Goal: Share content

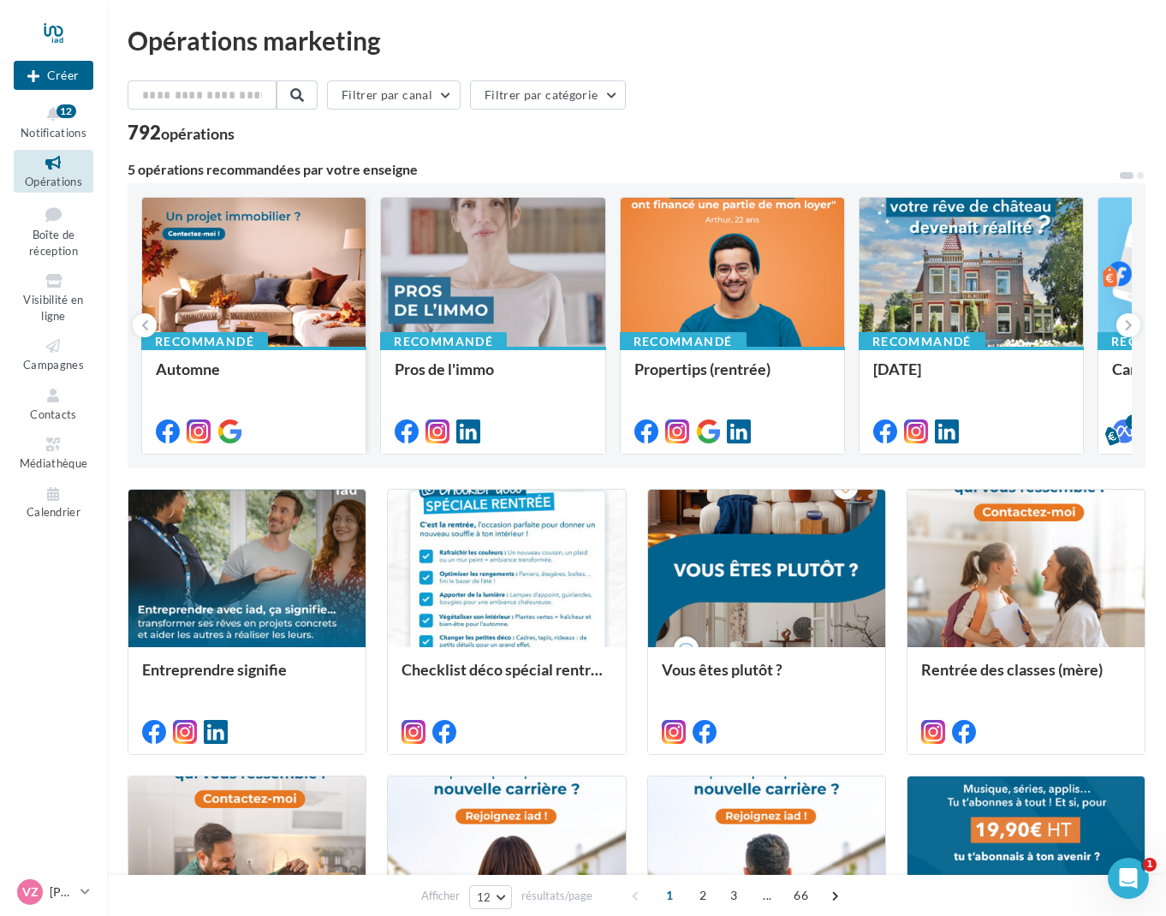
click at [263, 296] on div at bounding box center [254, 273] width 224 height 151
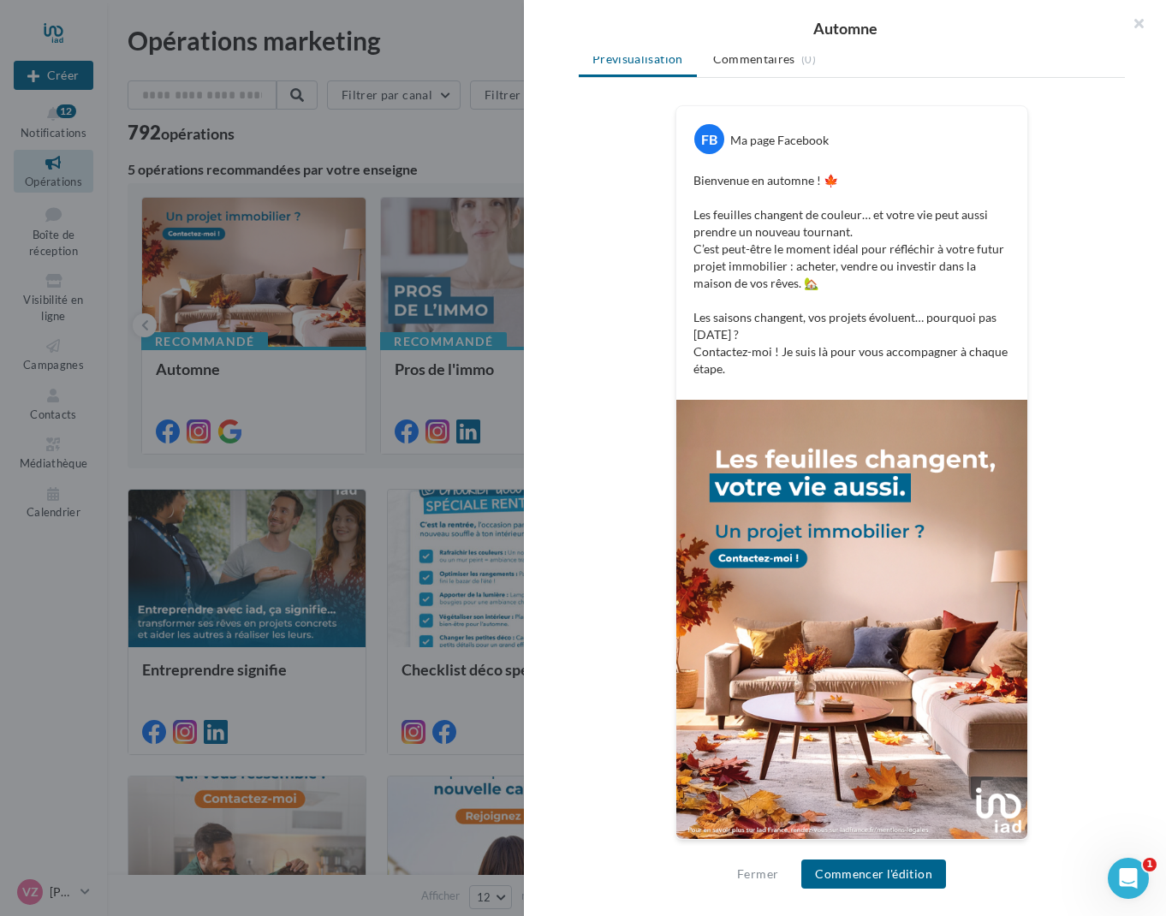
scroll to position [251, 0]
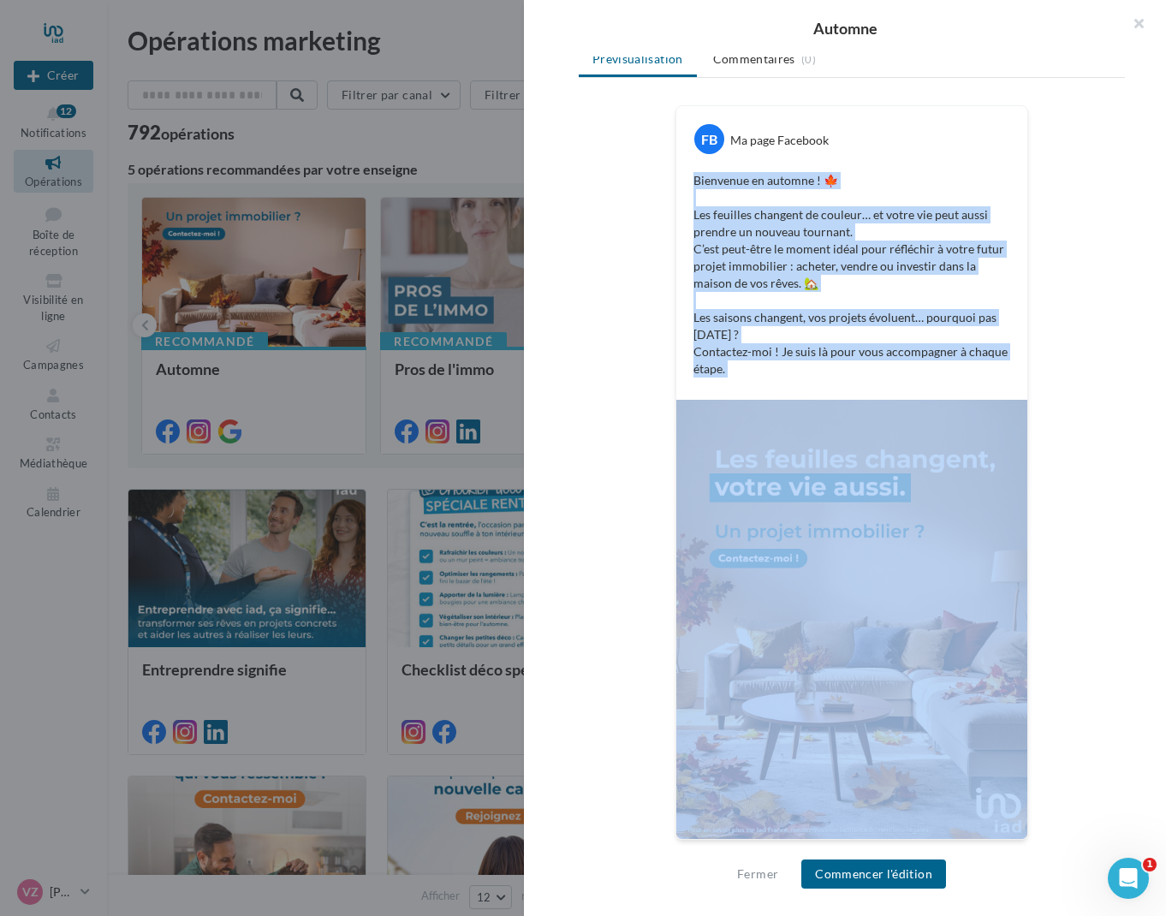
drag, startPoint x: 691, startPoint y: 176, endPoint x: 968, endPoint y: 828, distance: 708.0
click at [968, 828] on div "FB Ma page Facebook Bienvenue en automne ! 🍁 Les feuilles changent de couleur… …" at bounding box center [852, 472] width 353 height 735
click at [1046, 749] on div "FB Ma page Facebook Bienvenue en automne ! 🍁 Les feuilles changent de couleur… …" at bounding box center [852, 483] width 546 height 756
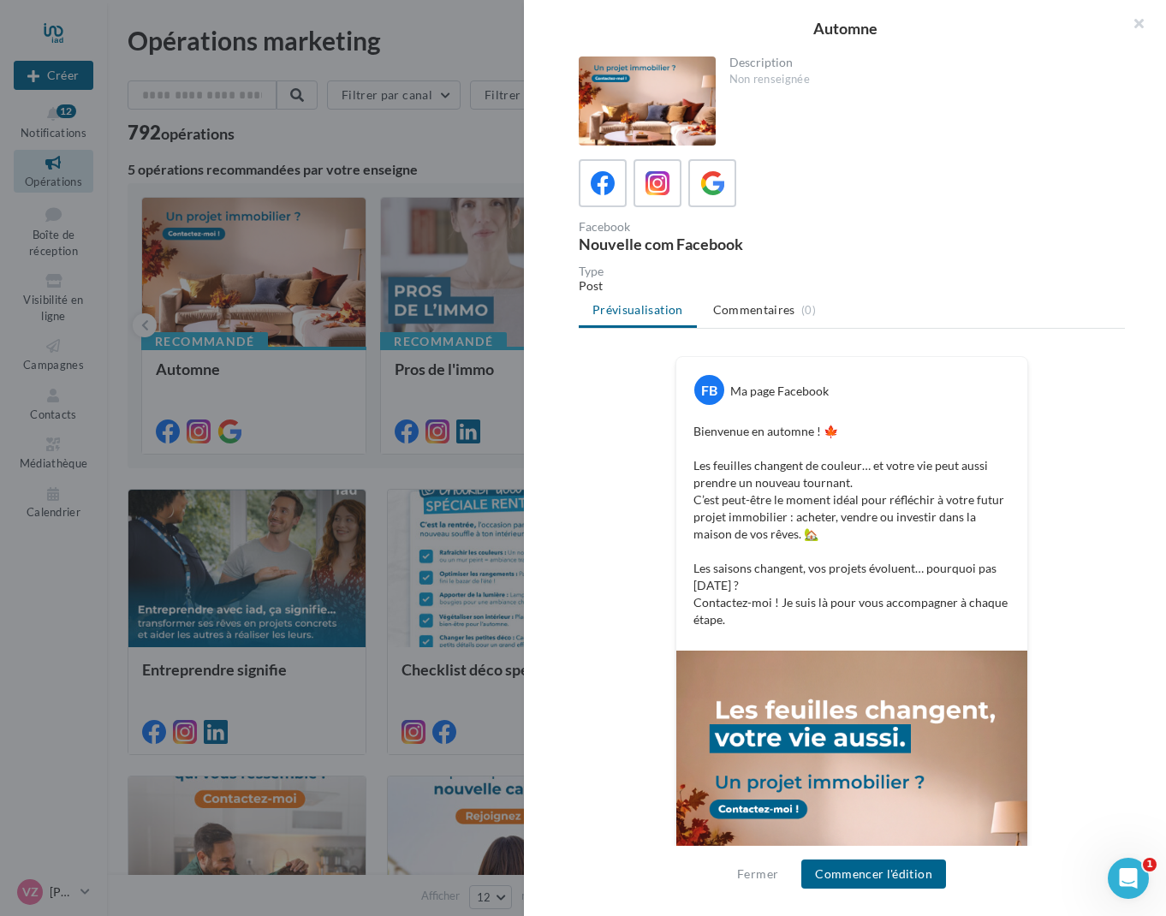
scroll to position [0, 0]
click at [660, 184] on icon at bounding box center [658, 183] width 25 height 25
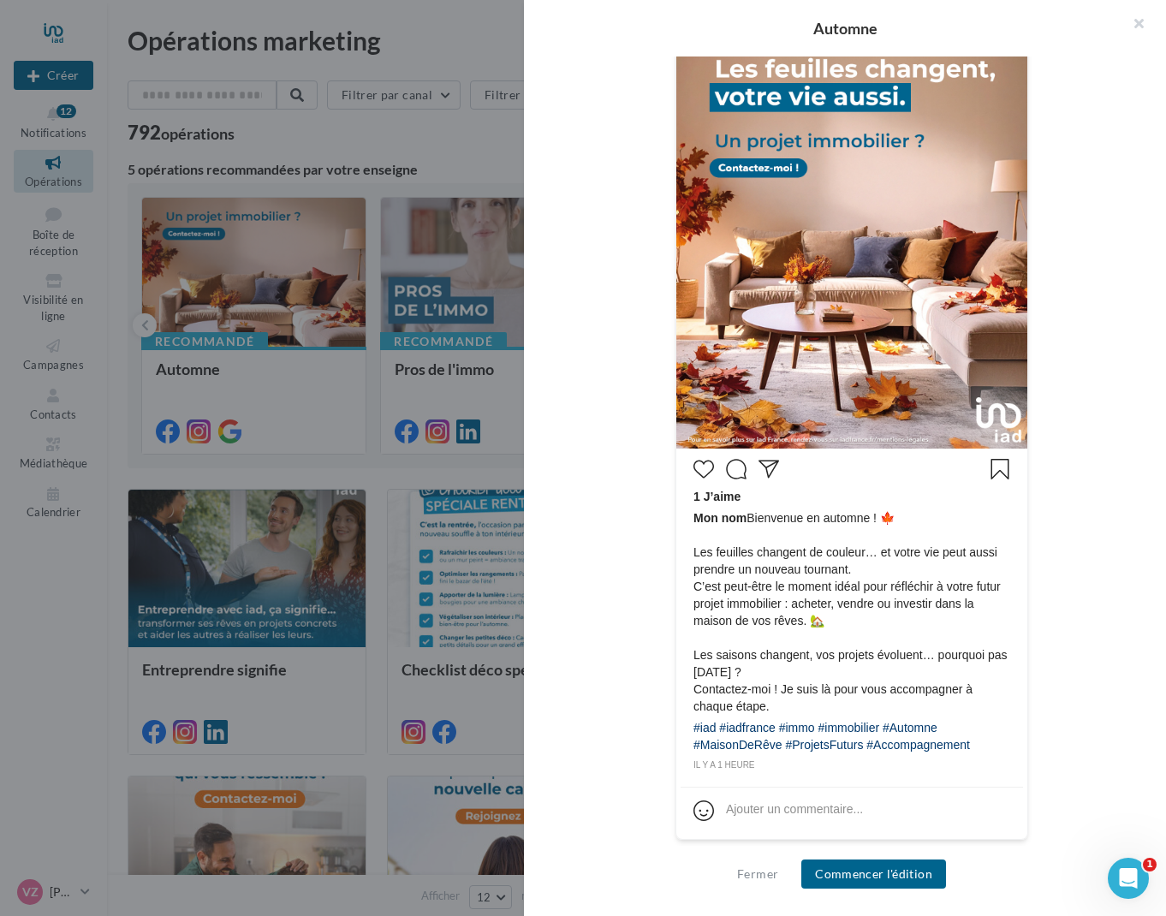
scroll to position [414, 0]
click at [797, 744] on div "#iad #iadfrance #immo #immobilier #Automne #MaisonDeRêve #ProjetsFuturs #Accomp…" at bounding box center [852, 738] width 317 height 39
click at [874, 745] on div "#iad #iadfrance #immo #immobilier #Automne #MaisonDeRêve #ProjetsFuturs #Accomp…" at bounding box center [852, 738] width 317 height 39
click at [850, 709] on span "Mon nom Bienvenue en automne ! 🍁 Les feuilles changent de couleur… et votre vie…" at bounding box center [852, 613] width 317 height 206
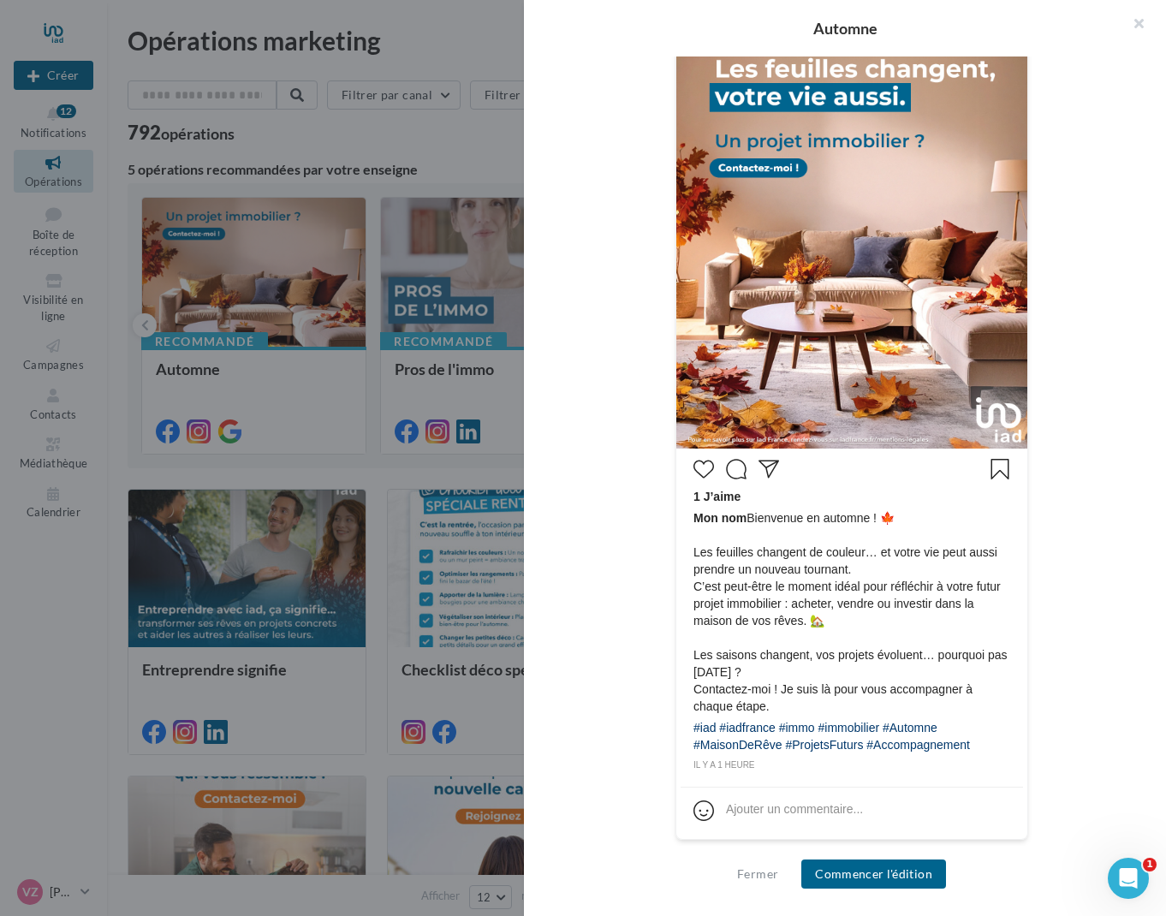
click at [850, 729] on div "#iad #iadfrance #immo #immobilier #Automne #MaisonDeRêve #ProjetsFuturs #Accomp…" at bounding box center [852, 738] width 317 height 39
click at [879, 735] on div "#iad #iadfrance #immo #immobilier #Automne #MaisonDeRêve #ProjetsFuturs #Accomp…" at bounding box center [852, 738] width 317 height 39
click at [754, 730] on div "#iad #iadfrance #immo #immobilier #Automne #MaisonDeRêve #ProjetsFuturs #Accomp…" at bounding box center [852, 738] width 317 height 39
drag, startPoint x: 695, startPoint y: 727, endPoint x: 988, endPoint y: 748, distance: 293.6
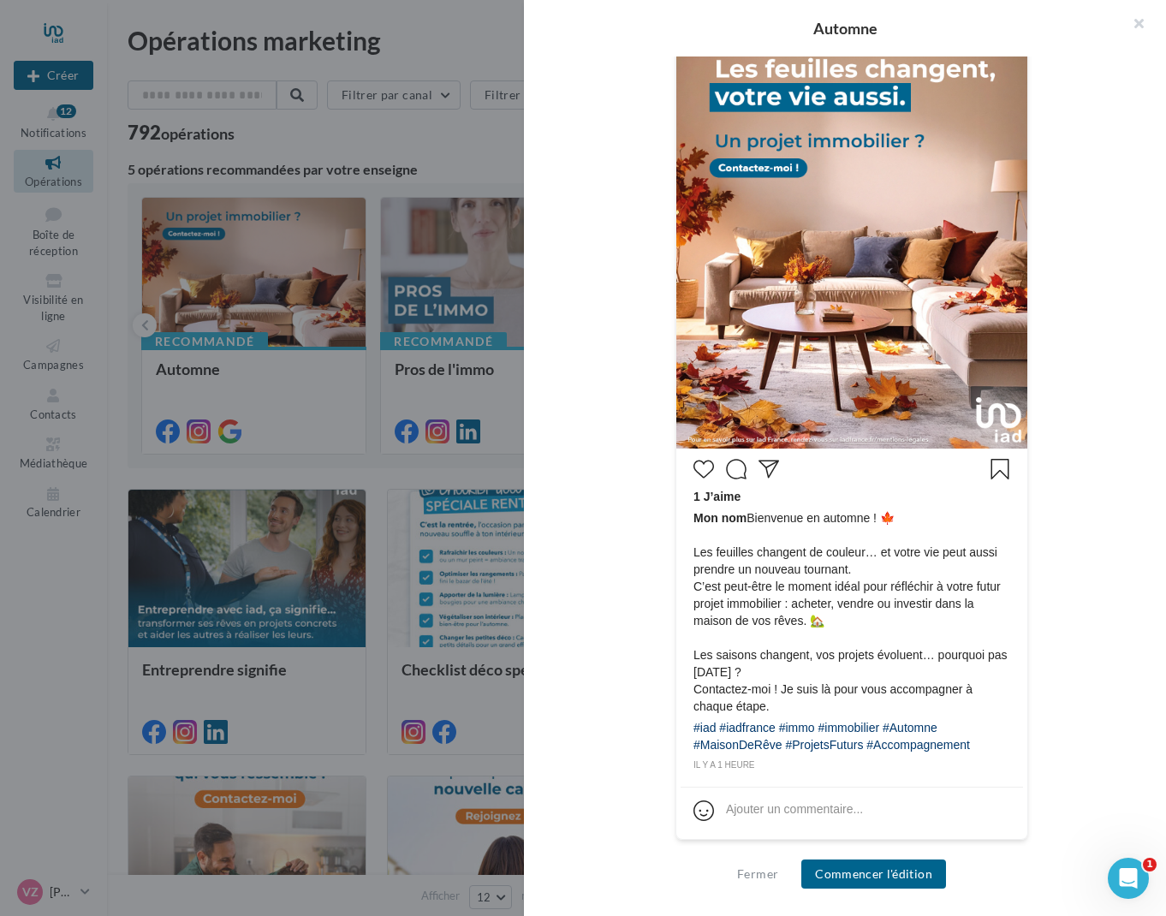
click at [988, 748] on div "#iad #iadfrance #immo #immobilier #Automne #MaisonDeRêve #ProjetsFuturs #Accomp…" at bounding box center [852, 738] width 317 height 39
copy div "#iad #iadfrance #immo #immobilier #Automne #MaisonDeRêve #ProjetsFuturs #Accomp…"
drag, startPoint x: 693, startPoint y: 517, endPoint x: 699, endPoint y: 553, distance: 36.5
click at [690, 584] on div "1 J’aime Mon nom Bienvenue en automne ! 🍁 Les feuilles changent de couleur… et …" at bounding box center [852, 613] width 343 height 320
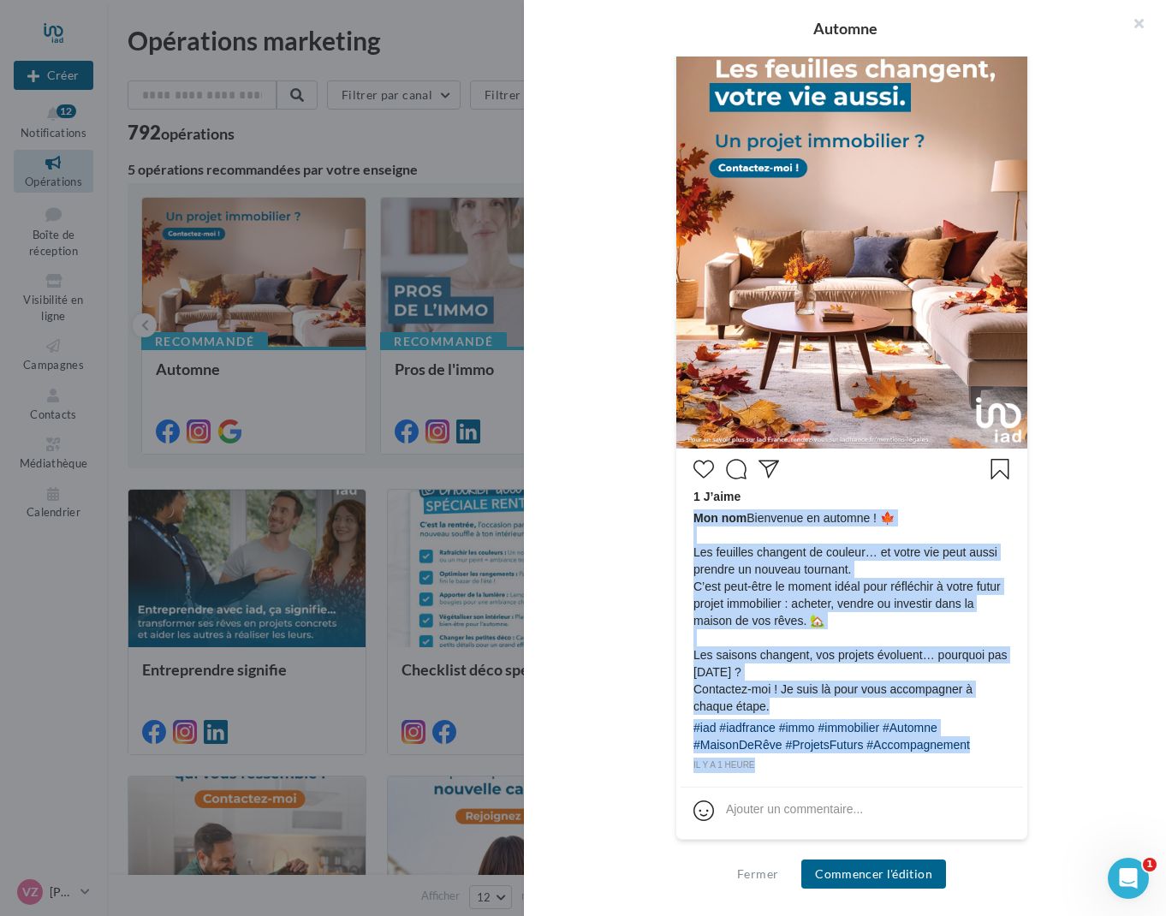
drag, startPoint x: 694, startPoint y: 518, endPoint x: 974, endPoint y: 755, distance: 367.0
click at [979, 758] on div "1 J’aime Mon nom Bienvenue en automne ! 🍁 Les feuilles changent de couleur… et …" at bounding box center [852, 613] width 343 height 320
copy div "Mon nom Bienvenue en automne ! 🍁 Les feuilles changent de couleur… et votre vie…"
